Goal: Information Seeking & Learning: Learn about a topic

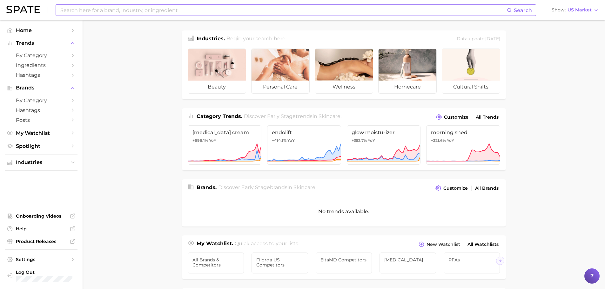
click at [468, 9] on input at bounding box center [283, 10] width 447 height 11
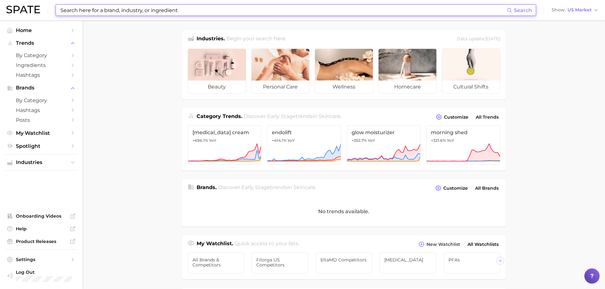
type input "p"
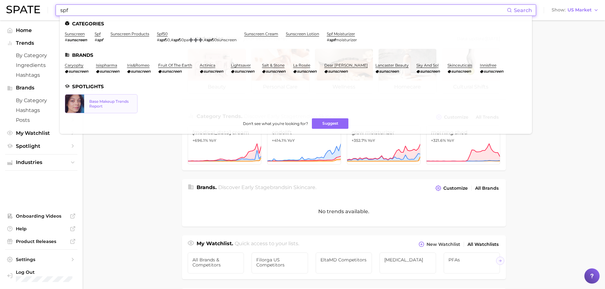
type input "spf"
click at [105, 107] on div "Base Makeup Trends Report" at bounding box center [110, 104] width 43 height 10
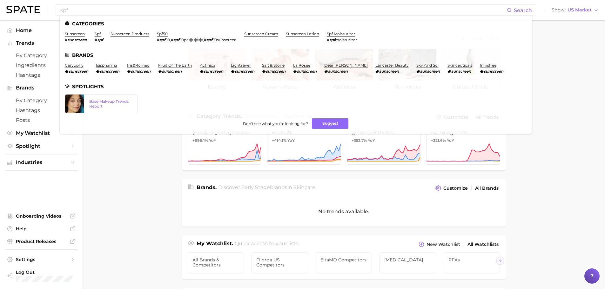
click at [168, 175] on main "Industries. Begin your search here. Data update: [DATE] beauty personal care we…" at bounding box center [344, 260] width 523 height 481
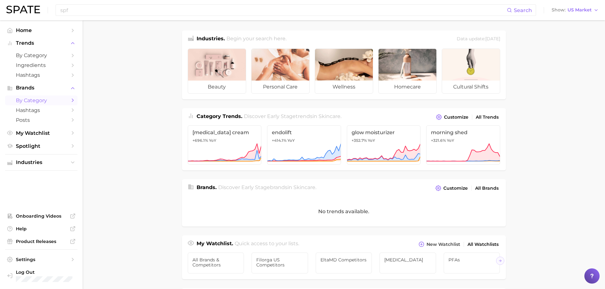
click at [37, 102] on span "by Category" at bounding box center [41, 101] width 51 height 6
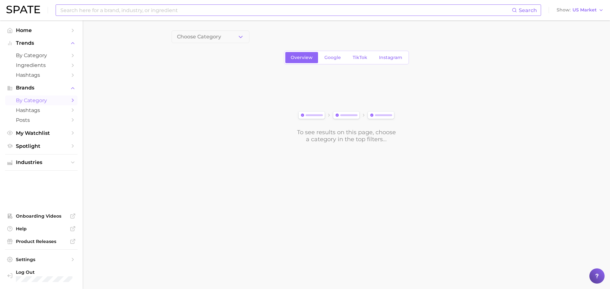
click at [195, 12] on input at bounding box center [286, 10] width 452 height 11
type input "eltamd"
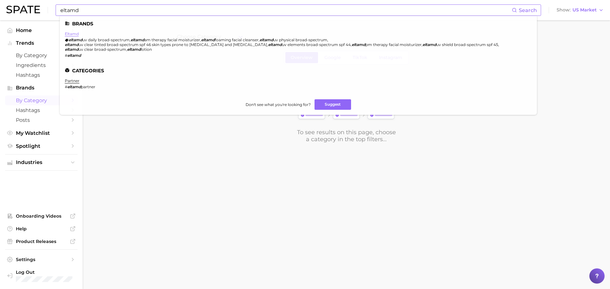
click at [69, 34] on link "eltamd" at bounding box center [72, 33] width 14 height 5
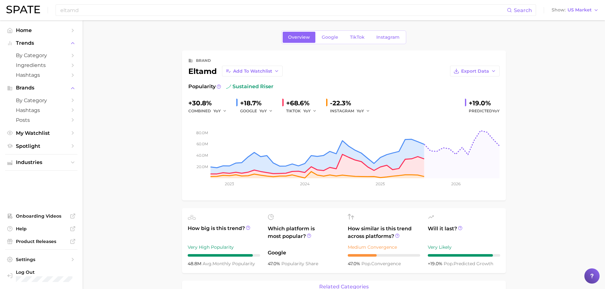
click at [363, 37] on span "TikTok" at bounding box center [357, 37] width 15 height 5
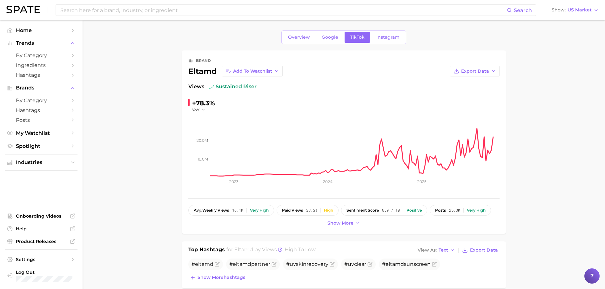
drag, startPoint x: 228, startPoint y: 86, endPoint x: 276, endPoint y: 83, distance: 48.1
click at [276, 83] on div "Views sustained riser" at bounding box center [343, 87] width 311 height 8
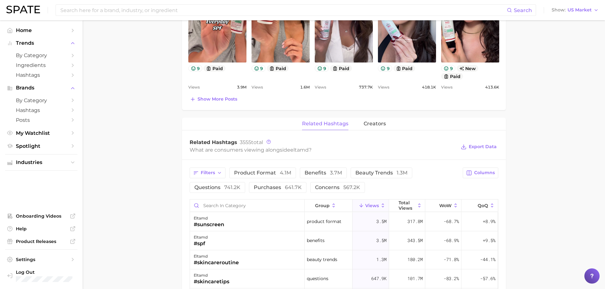
scroll to position [477, 0]
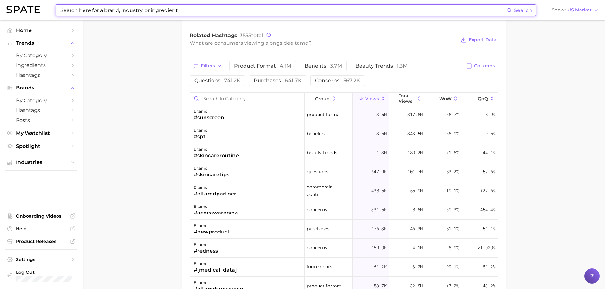
click at [119, 15] on input at bounding box center [283, 10] width 447 height 11
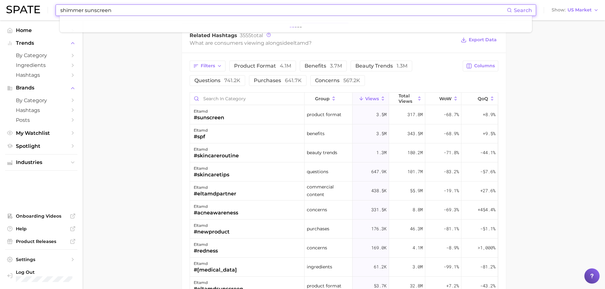
type input "shimmer sunscreen"
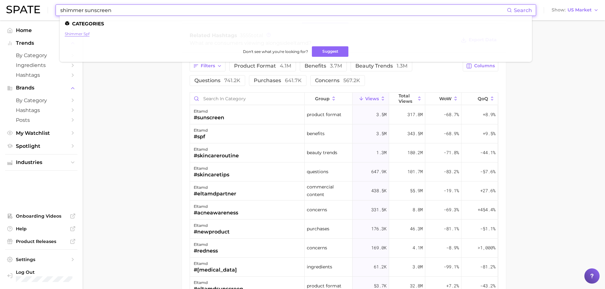
click at [73, 33] on link "shimmer spf" at bounding box center [77, 33] width 25 height 5
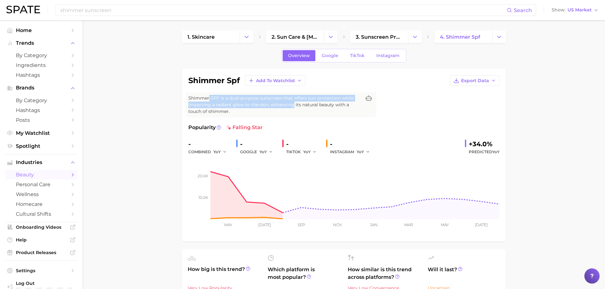
drag, startPoint x: 209, startPoint y: 98, endPoint x: 294, endPoint y: 103, distance: 85.3
click at [294, 103] on span "Shimmer SPF is a dual-purpose sunscreen that offers sun protection while impart…" at bounding box center [274, 105] width 173 height 20
drag, startPoint x: 220, startPoint y: 107, endPoint x: 307, endPoint y: 103, distance: 86.5
click at [307, 103] on span "Shimmer SPF is a dual-purpose sunscreen that offers sun protection while impart…" at bounding box center [274, 105] width 173 height 20
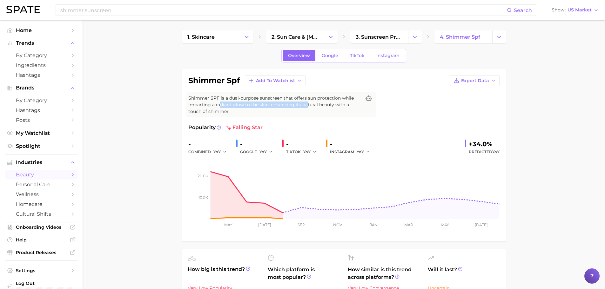
drag, startPoint x: 307, startPoint y: 103, endPoint x: 298, endPoint y: 103, distance: 8.3
click at [306, 103] on span "Shimmer SPF is a dual-purpose sunscreen that offers sun protection while impart…" at bounding box center [274, 105] width 173 height 20
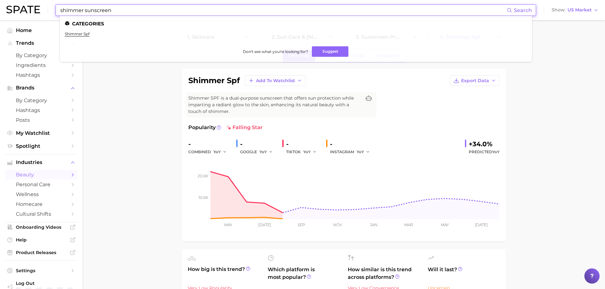
click at [135, 10] on input "shimmer sunscreen" at bounding box center [283, 10] width 447 height 11
drag, startPoint x: 147, startPoint y: 11, endPoint x: 33, endPoint y: 10, distance: 113.8
click at [33, 10] on div "shimmer sunscreen Search Categories shimmer spf Don't see what you're looking f…" at bounding box center [302, 10] width 593 height 20
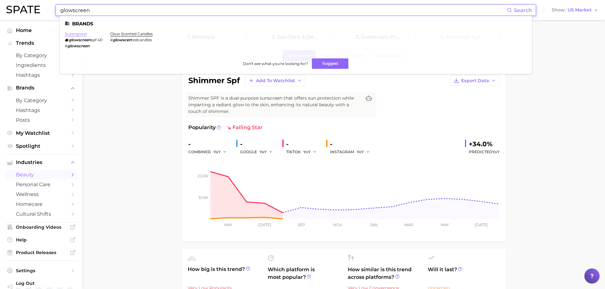
type input "glowscreen"
click at [81, 34] on link "supergoop!" at bounding box center [76, 33] width 22 height 5
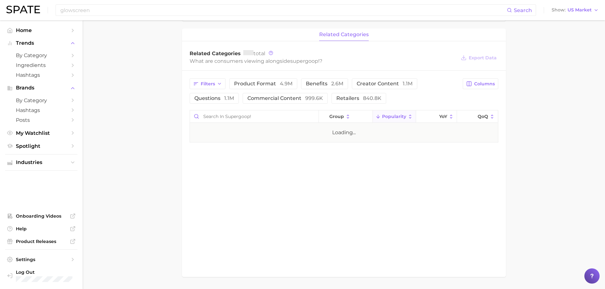
scroll to position [272, 0]
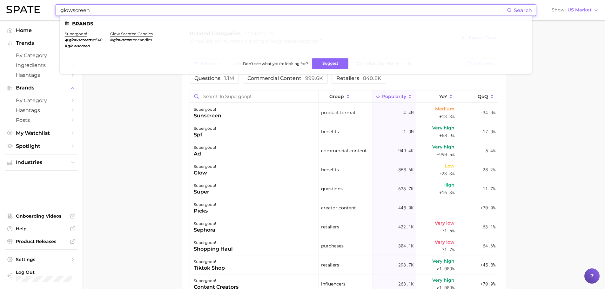
click at [106, 6] on input "glowscreen" at bounding box center [283, 10] width 447 height 11
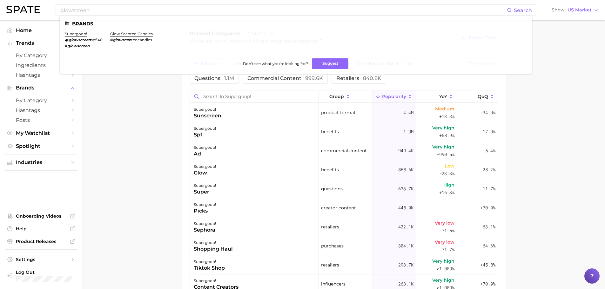
click at [125, 166] on main "Overview Google TikTok Instagram brand supergoop! Add to Watchlist Export Data …" at bounding box center [344, 83] width 523 height 671
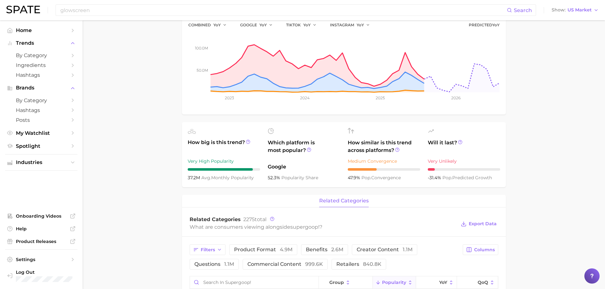
scroll to position [95, 0]
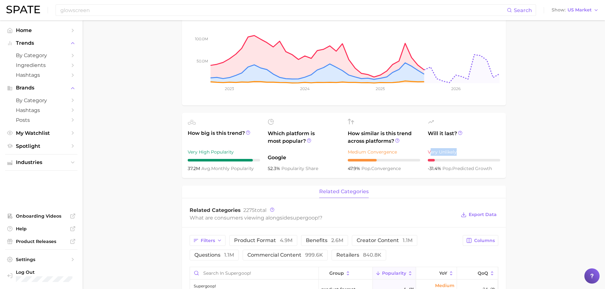
drag, startPoint x: 431, startPoint y: 153, endPoint x: 468, endPoint y: 154, distance: 37.5
click at [468, 154] on div "Very Unlikely" at bounding box center [464, 152] width 72 height 8
click at [559, 155] on main "Overview Google TikTok Instagram brand supergoop! Add to Watchlist Export Data …" at bounding box center [344, 260] width 523 height 671
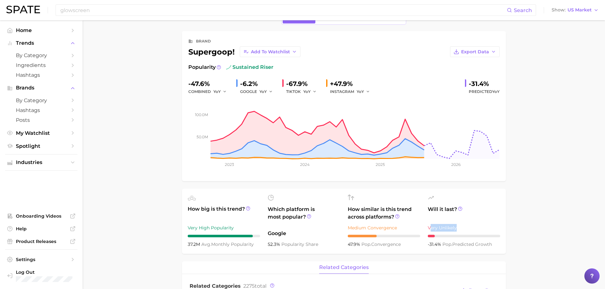
scroll to position [0, 0]
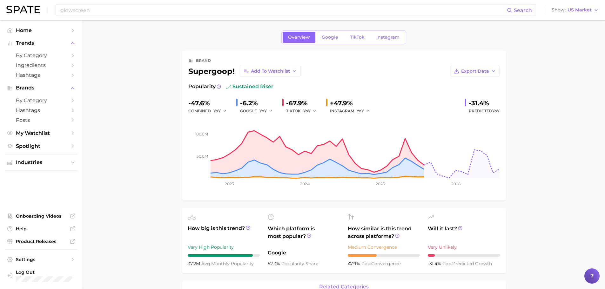
click at [432, 256] on div at bounding box center [431, 255] width 7 height 3
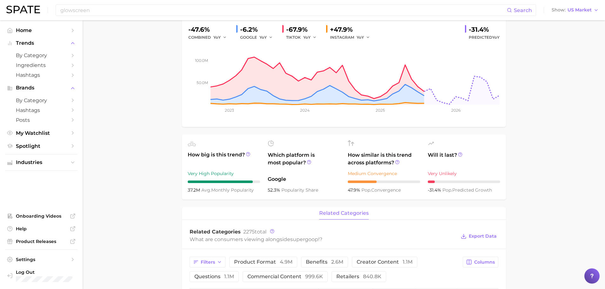
scroll to position [95, 0]
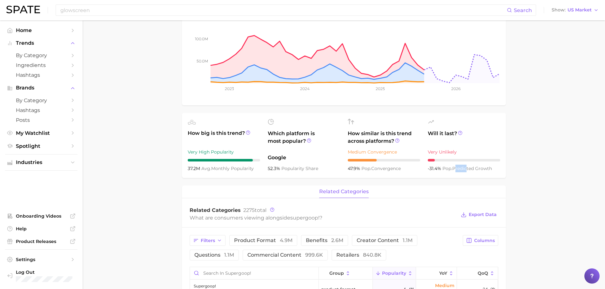
drag, startPoint x: 464, startPoint y: 168, endPoint x: 453, endPoint y: 169, distance: 11.2
click at [453, 169] on span "pop. predicted growth" at bounding box center [468, 169] width 50 height 6
drag, startPoint x: 400, startPoint y: 168, endPoint x: 380, endPoint y: 168, distance: 20.3
click at [380, 168] on span "pop. convergence" at bounding box center [381, 169] width 39 height 6
click at [378, 168] on span "pop. convergence" at bounding box center [381, 169] width 39 height 6
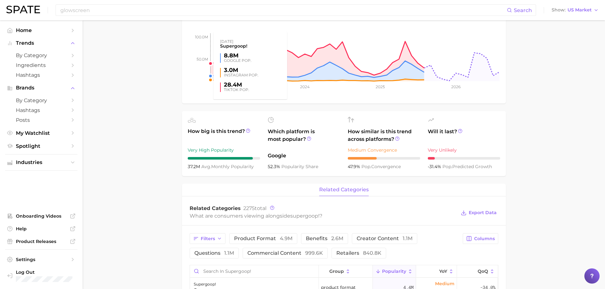
scroll to position [191, 0]
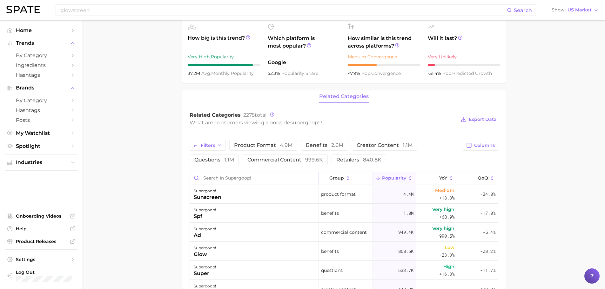
click at [223, 180] on input "Search in supergoop!" at bounding box center [254, 178] width 129 height 12
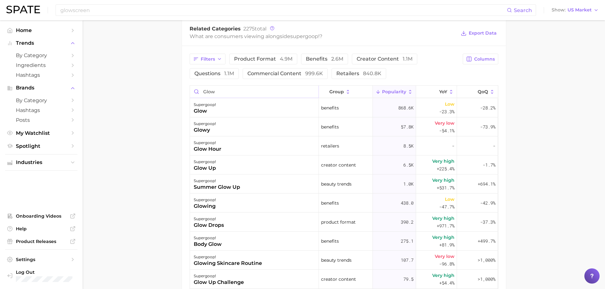
scroll to position [286, 0]
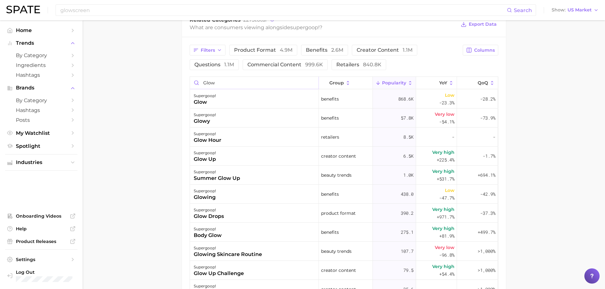
type input "glow"
click at [172, 214] on main "Overview Google TikTok Instagram brand supergoop! Add to Watchlist Export Data …" at bounding box center [344, 65] width 523 height 662
click at [224, 213] on div "supergoop! glow drops" at bounding box center [254, 213] width 129 height 19
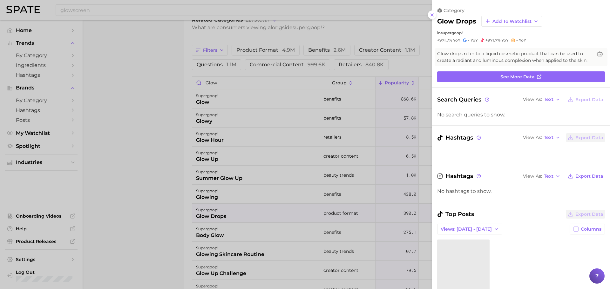
click at [224, 213] on div at bounding box center [305, 144] width 610 height 289
